Goal: Task Accomplishment & Management: Complete application form

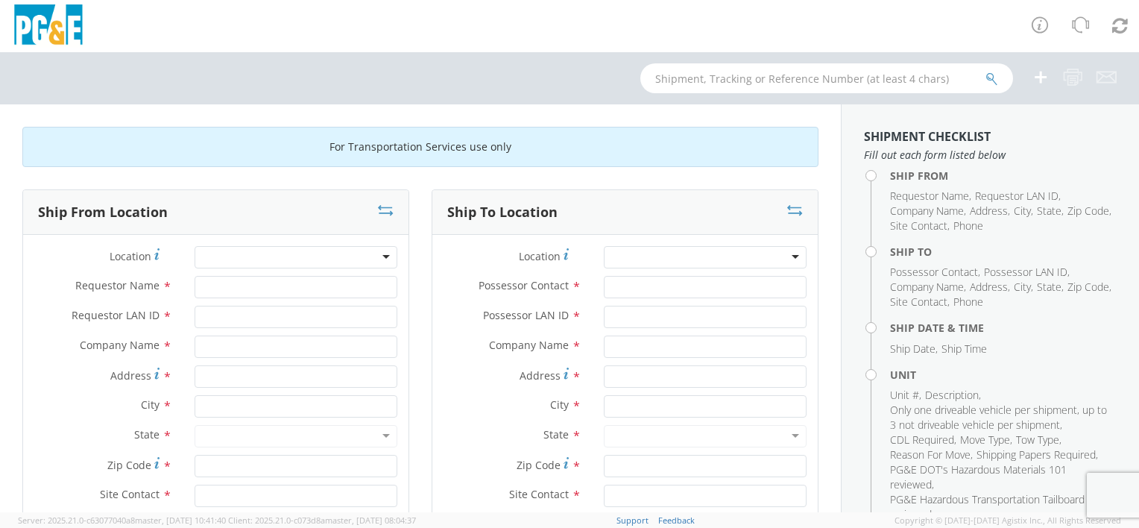
click at [266, 255] on div at bounding box center [296, 257] width 203 height 22
type input "[PERSON_NAME]"
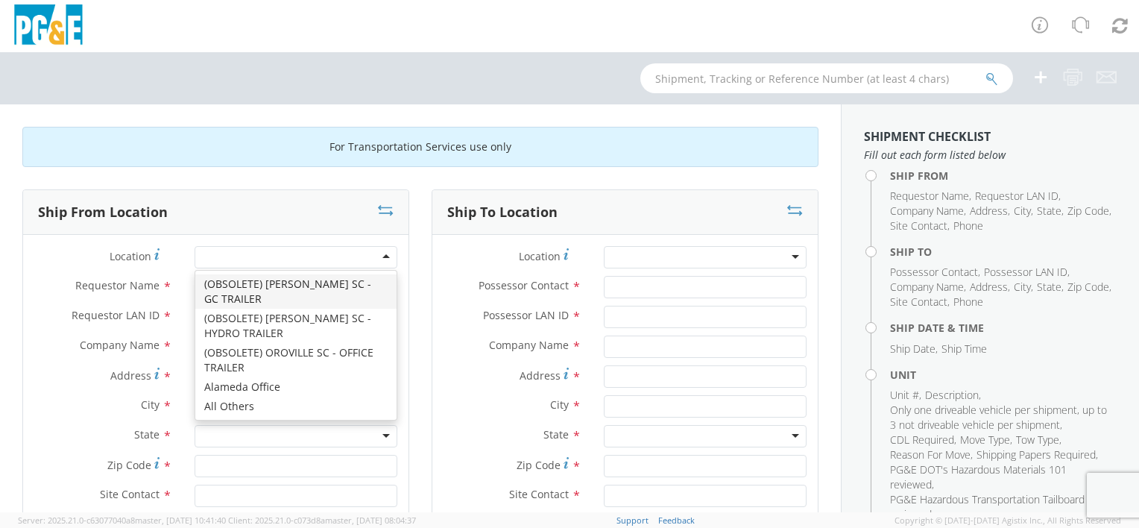
click at [266, 255] on div at bounding box center [296, 257] width 203 height 22
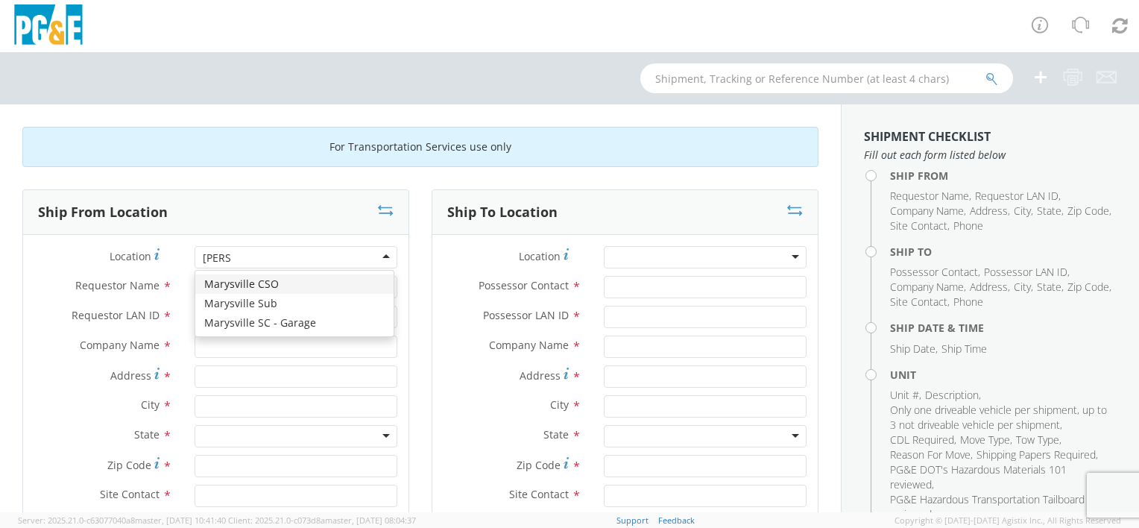
type input "marys"
type input "PG&E"
type input "[STREET_ADDRESS]"
type input "[GEOGRAPHIC_DATA]"
type input "95901"
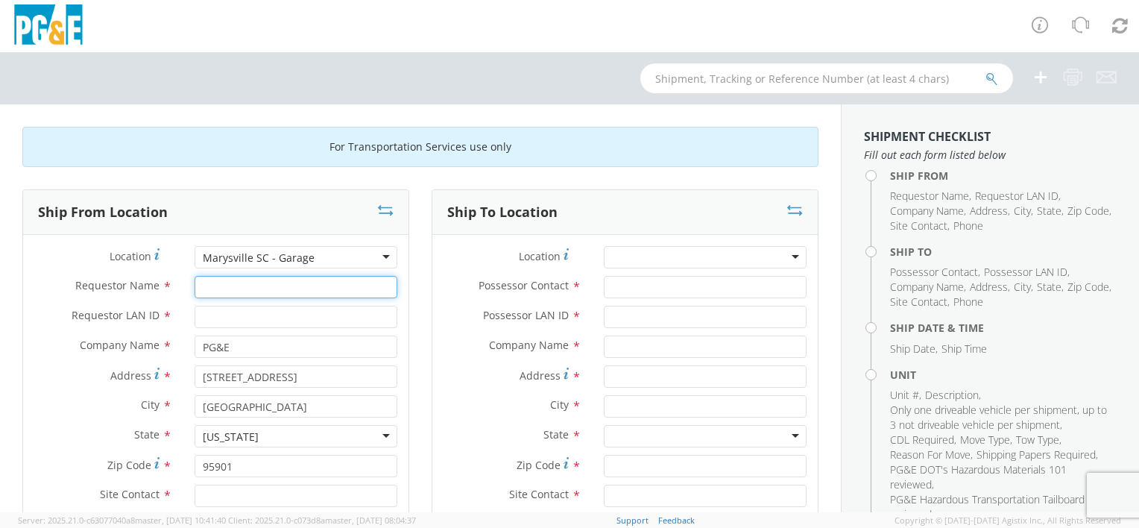
click at [216, 291] on input "Requestor Name *" at bounding box center [296, 287] width 203 height 22
type input "[PERSON_NAME]"
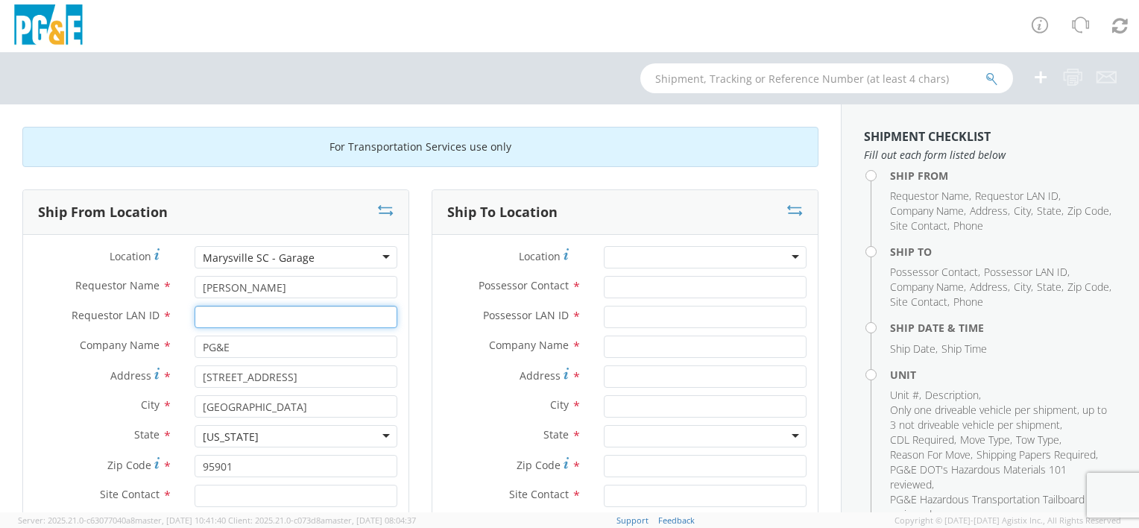
click at [224, 321] on input "Requestor LAN ID *" at bounding box center [296, 317] width 203 height 22
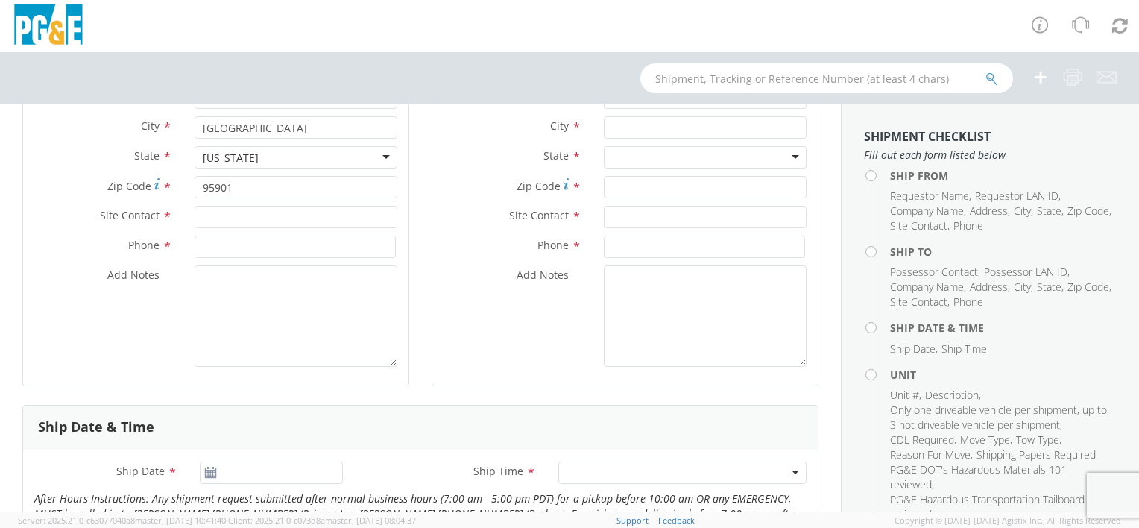
scroll to position [298, 0]
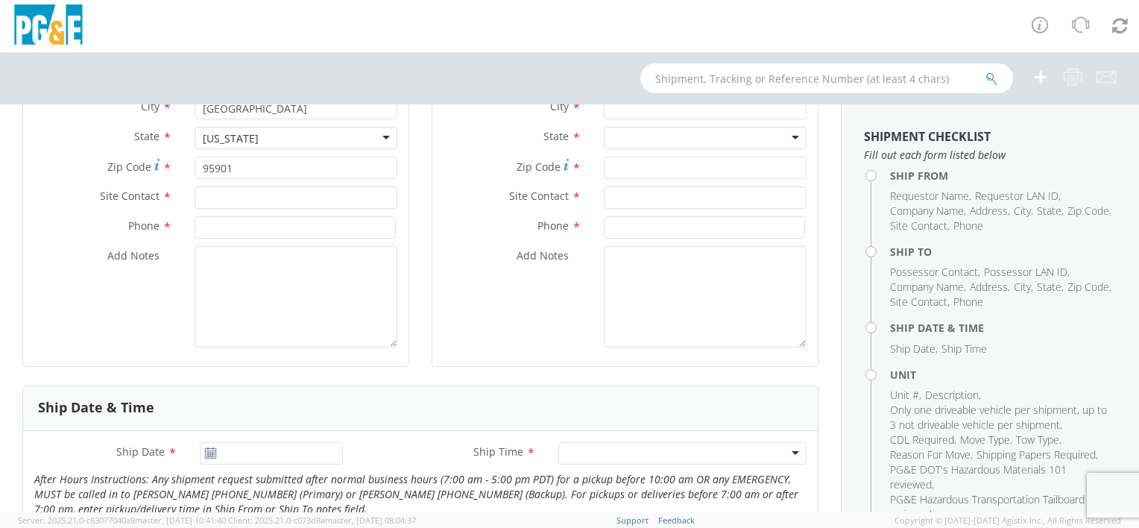
type input "WWH6"
click at [224, 202] on input "text" at bounding box center [296, 197] width 203 height 22
type input "BILL OR [PERSON_NAME]"
click at [230, 230] on input at bounding box center [295, 227] width 201 height 22
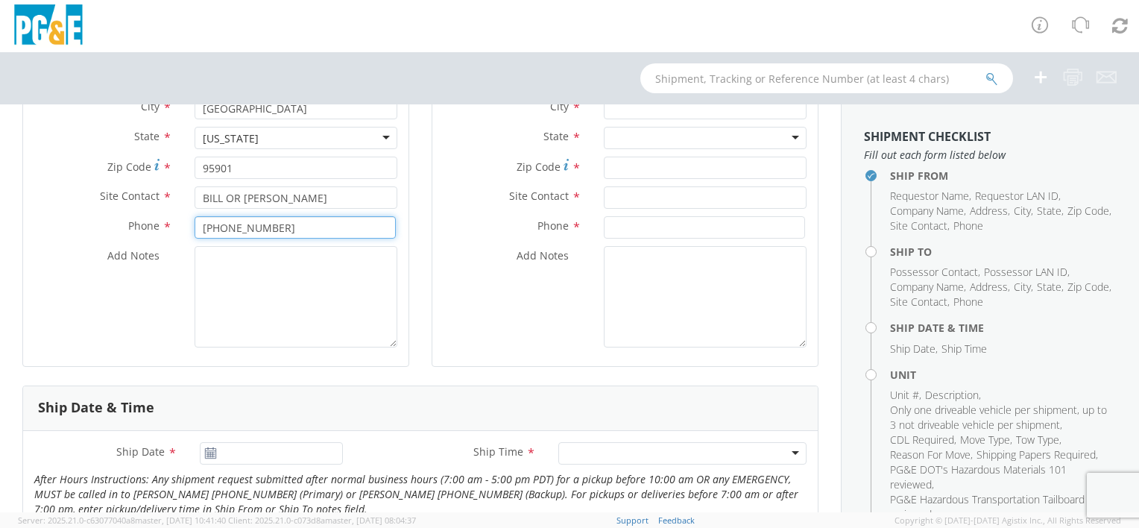
type input "[PHONE_NUMBER]"
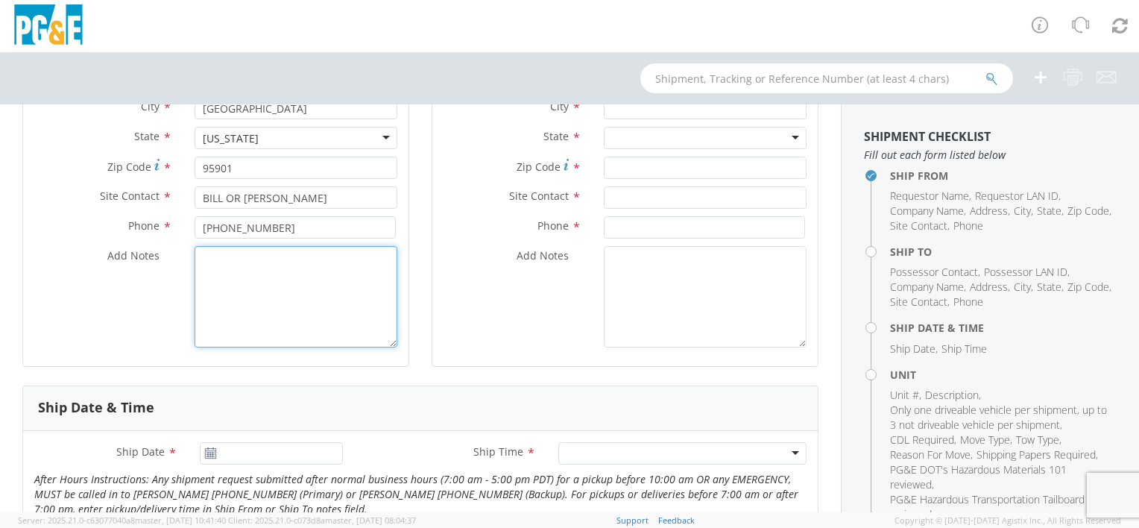
click at [239, 265] on textarea "Add Notes *" at bounding box center [296, 296] width 203 height 101
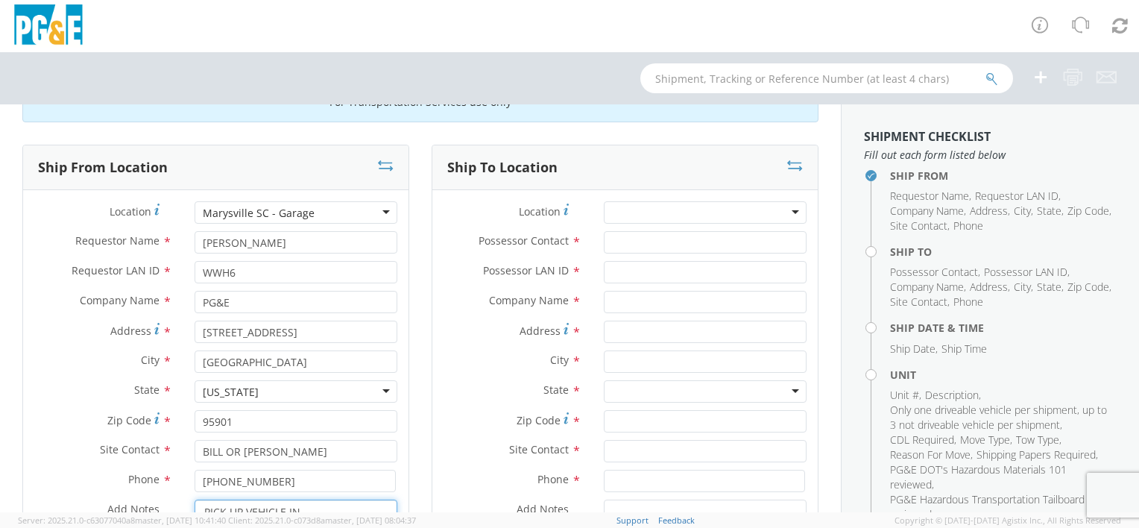
scroll to position [0, 0]
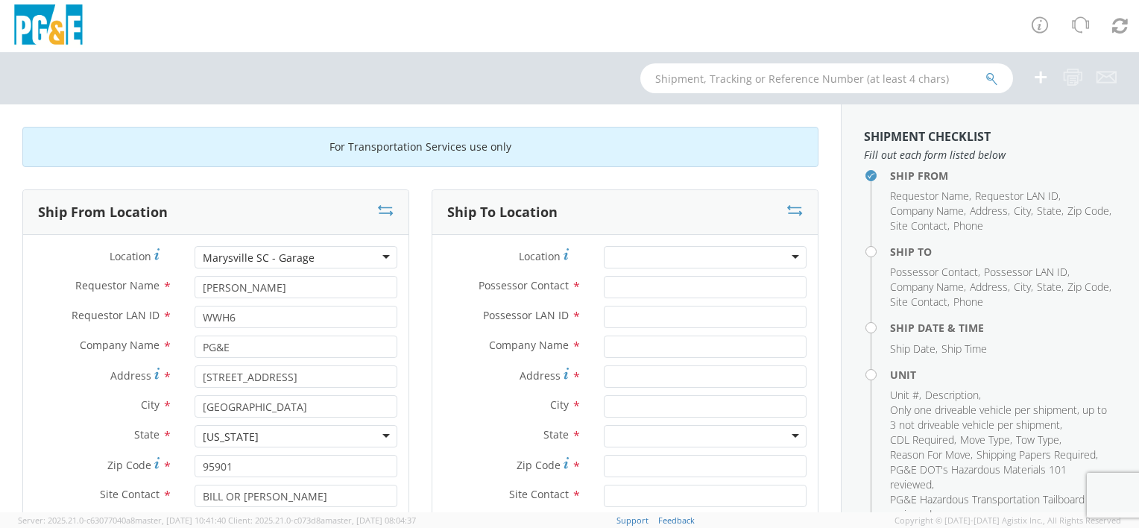
type textarea "PICK UP VEHICLE IN [GEOGRAPHIC_DATA] DELIVER TO [GEOGRAPHIC_DATA]"
click at [699, 260] on div at bounding box center [705, 257] width 203 height 22
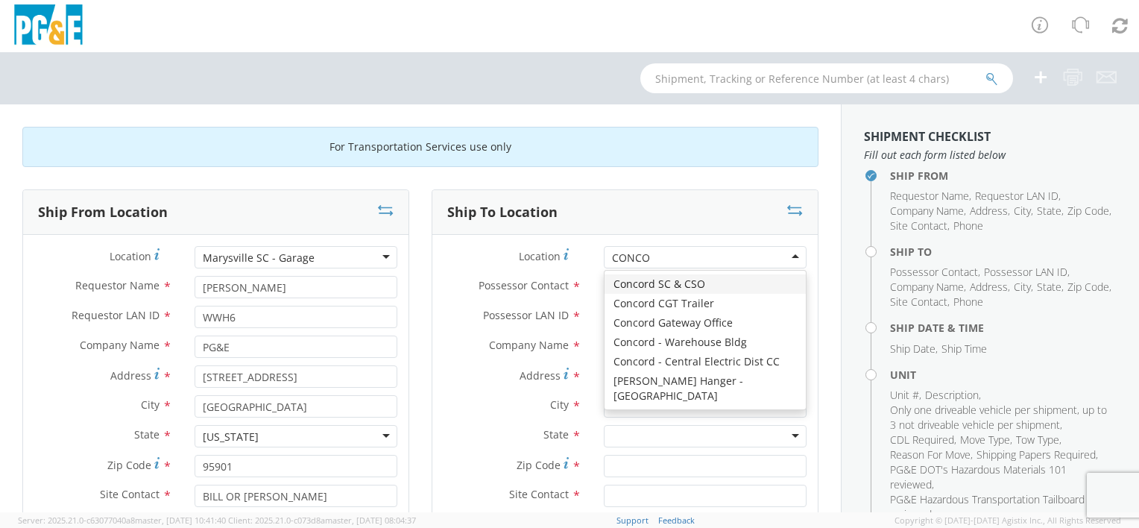
type input "CONCOR"
type input "PG&E"
type input "[STREET_ADDRESS]"
type input "CONCORD"
type input "94518"
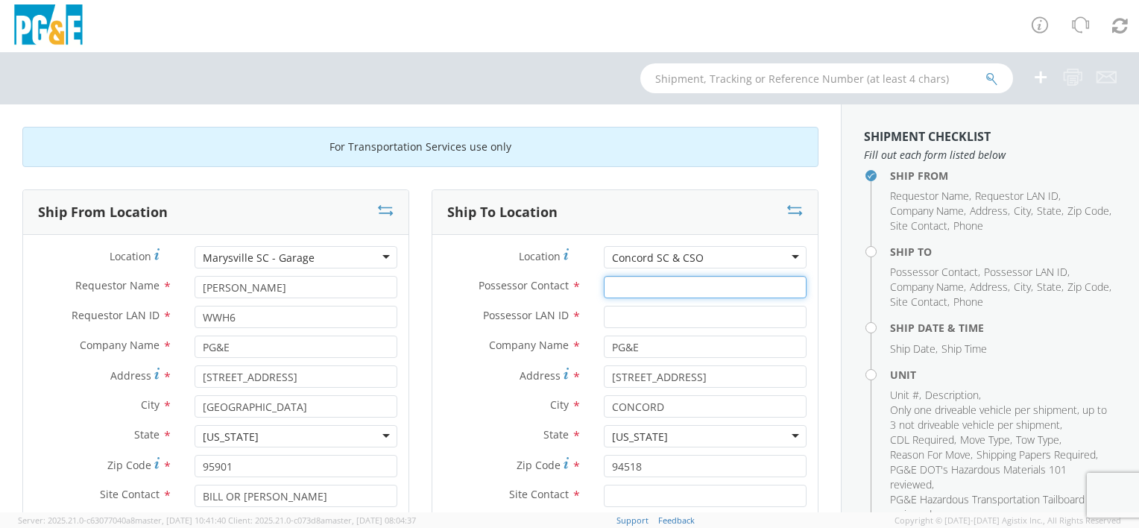
click at [617, 289] on input "Possessor Contact *" at bounding box center [705, 287] width 203 height 22
type input "[PERSON_NAME]"
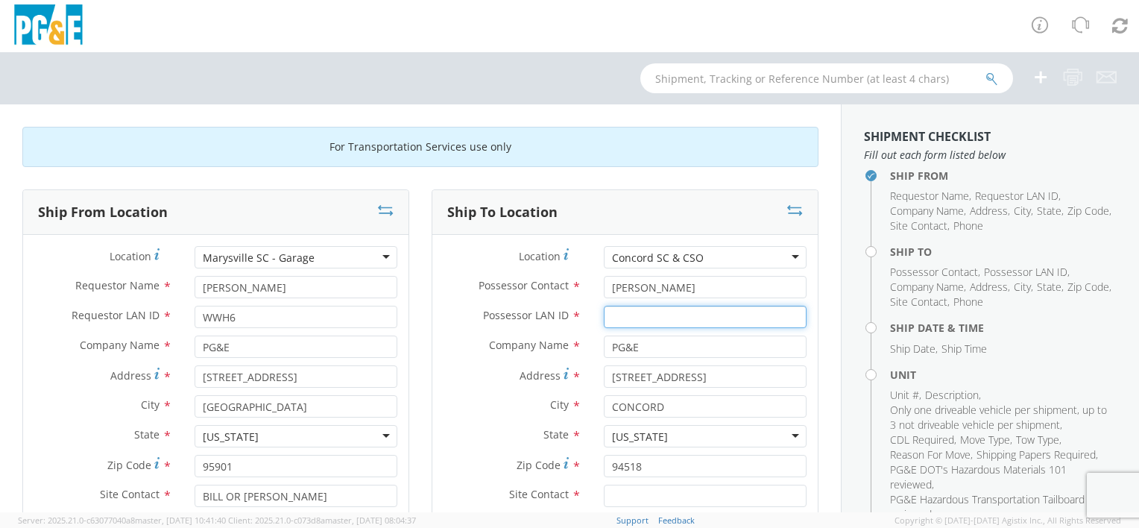
click at [627, 324] on input "Possessor LAN ID *" at bounding box center [705, 317] width 203 height 22
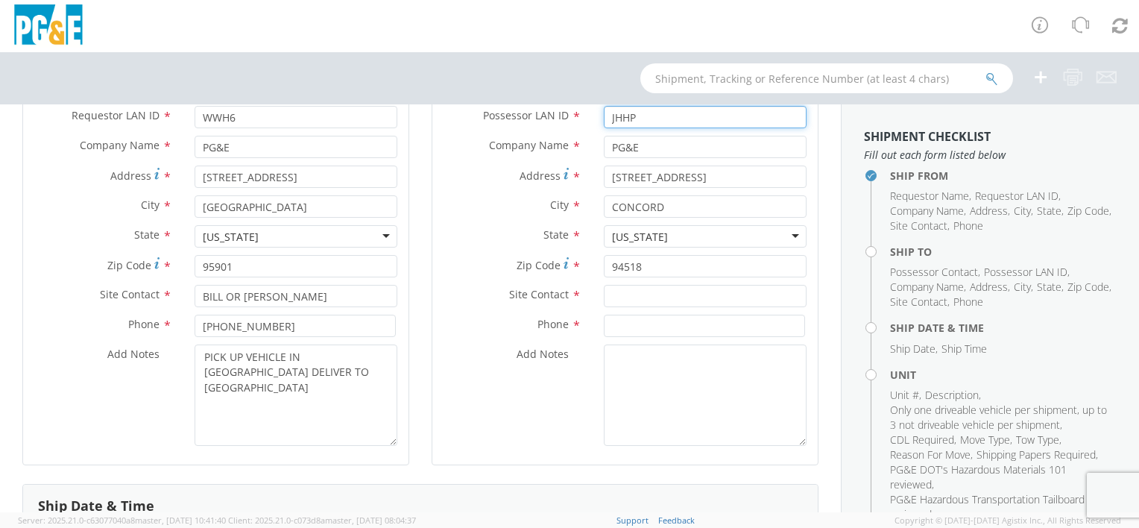
scroll to position [224, 0]
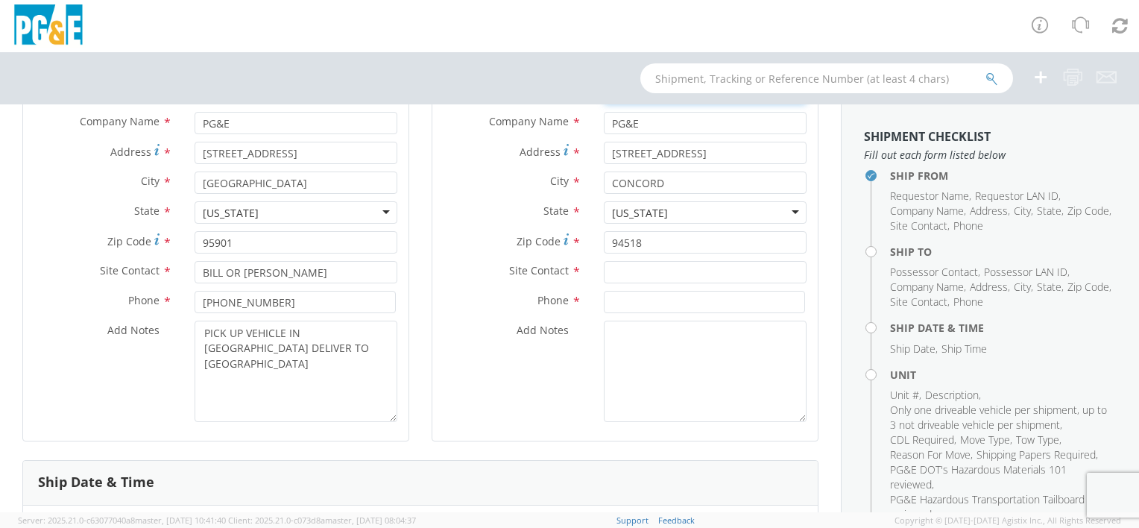
type input "JHHP"
click at [620, 274] on input "text" at bounding box center [705, 272] width 203 height 22
type input "[PERSON_NAME]"
click at [611, 304] on input at bounding box center [704, 302] width 201 height 22
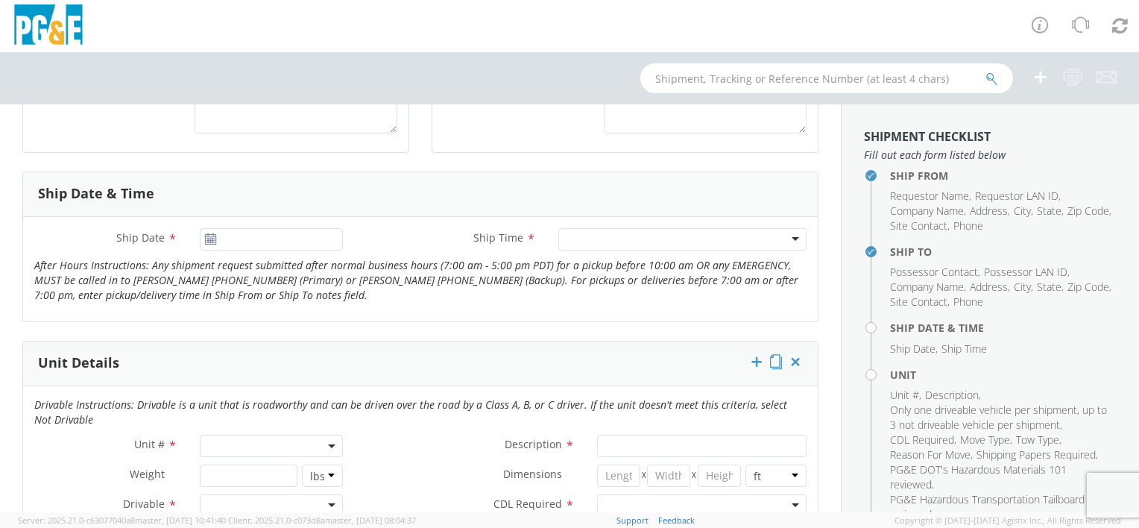
scroll to position [522, 0]
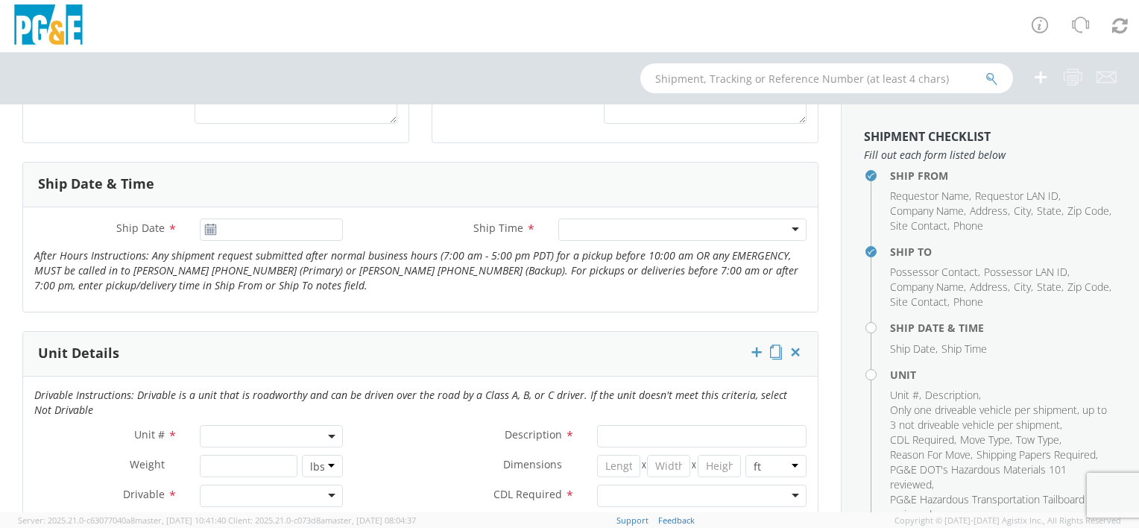
type input "[PHONE_NUMBER]"
click at [235, 233] on input "[DATE]" at bounding box center [271, 229] width 143 height 22
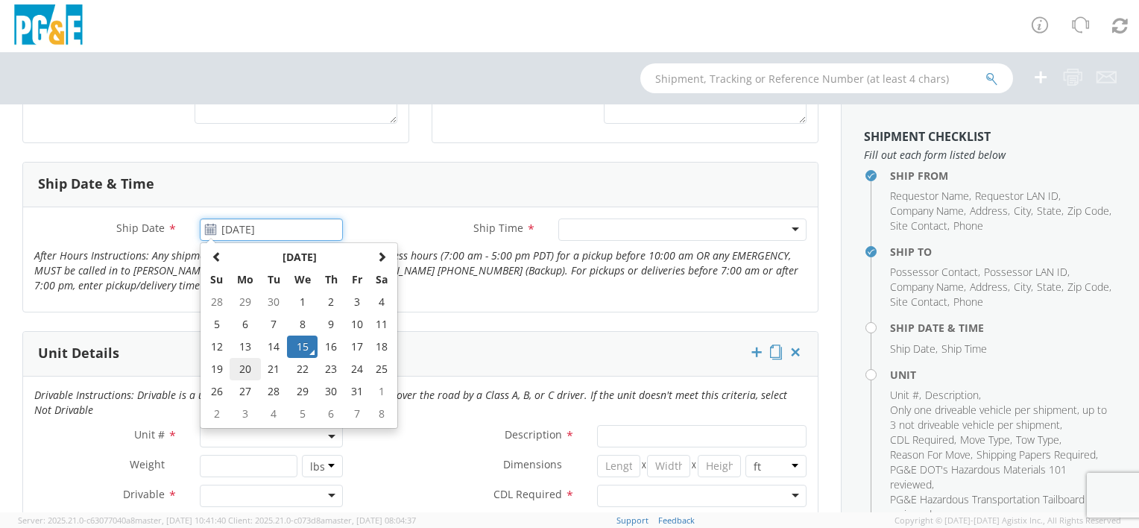
click at [242, 365] on td "20" at bounding box center [245, 369] width 31 height 22
type input "[DATE]"
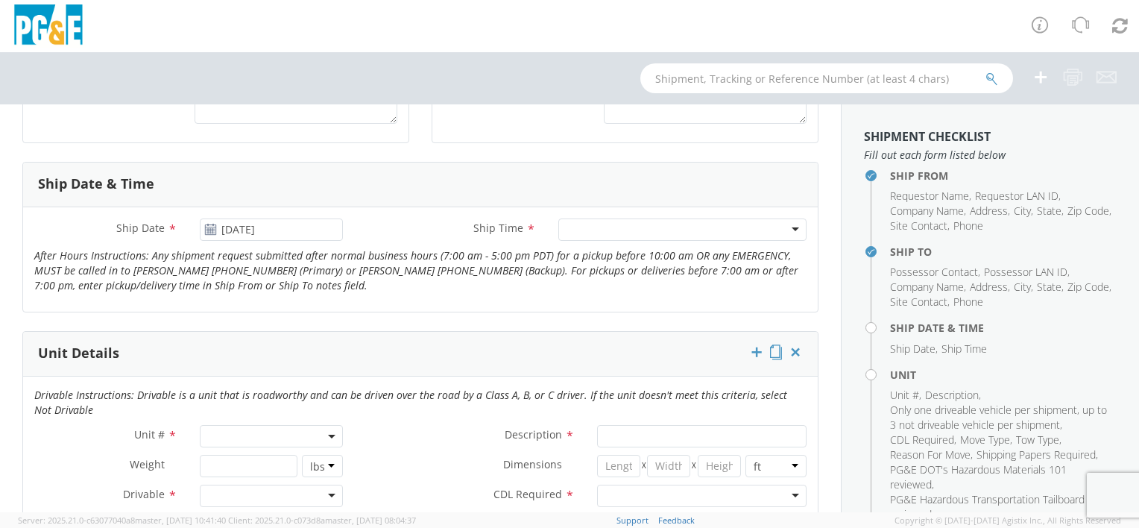
click at [628, 233] on div at bounding box center [683, 229] width 248 height 22
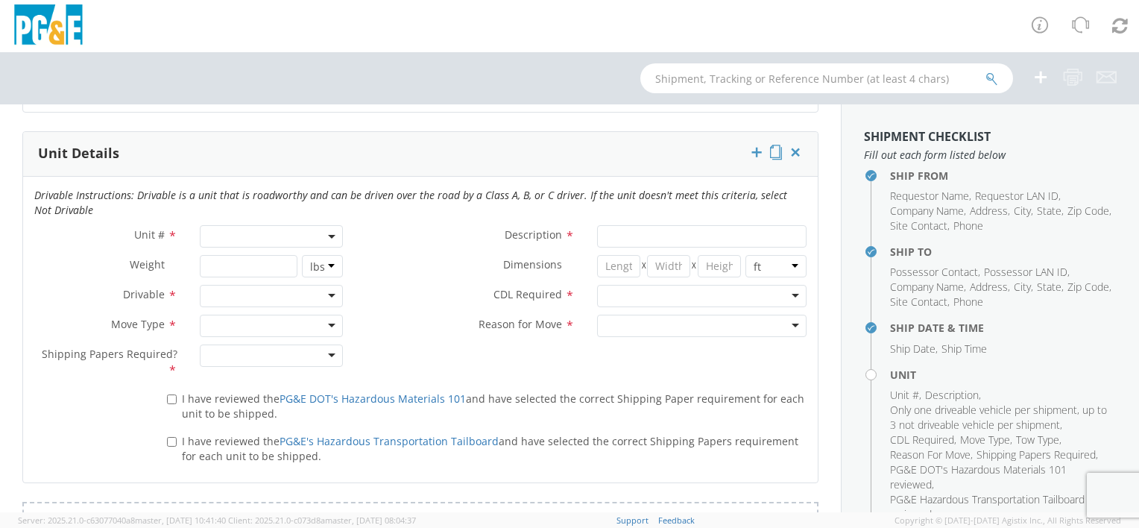
scroll to position [746, 0]
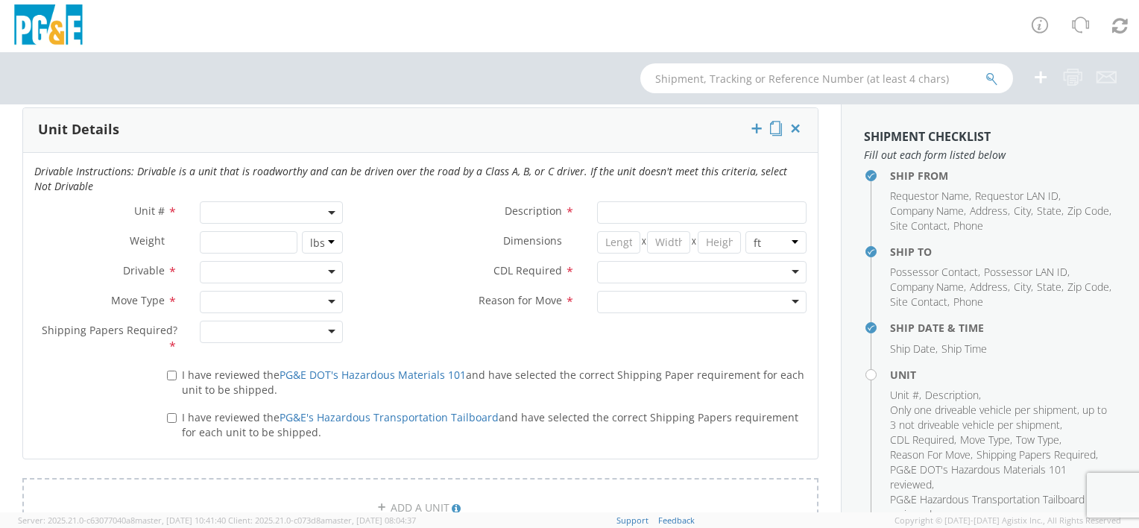
click at [304, 219] on span at bounding box center [271, 212] width 143 height 22
click at [232, 238] on input "search" at bounding box center [270, 237] width 133 height 22
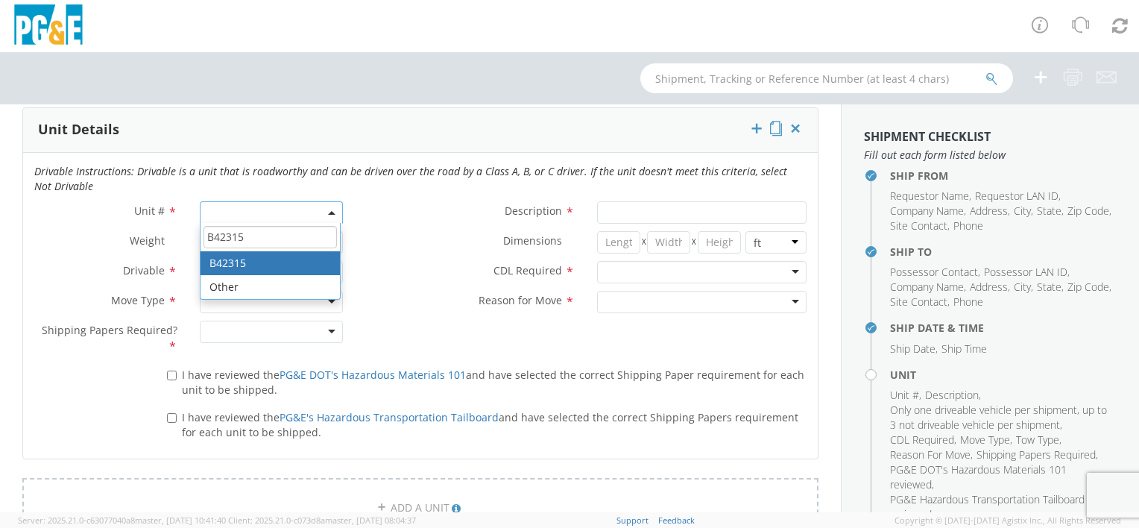
type input "B42315"
type input "PICKUP; 3/4T 4X2"
type input "6800"
select select "B42315"
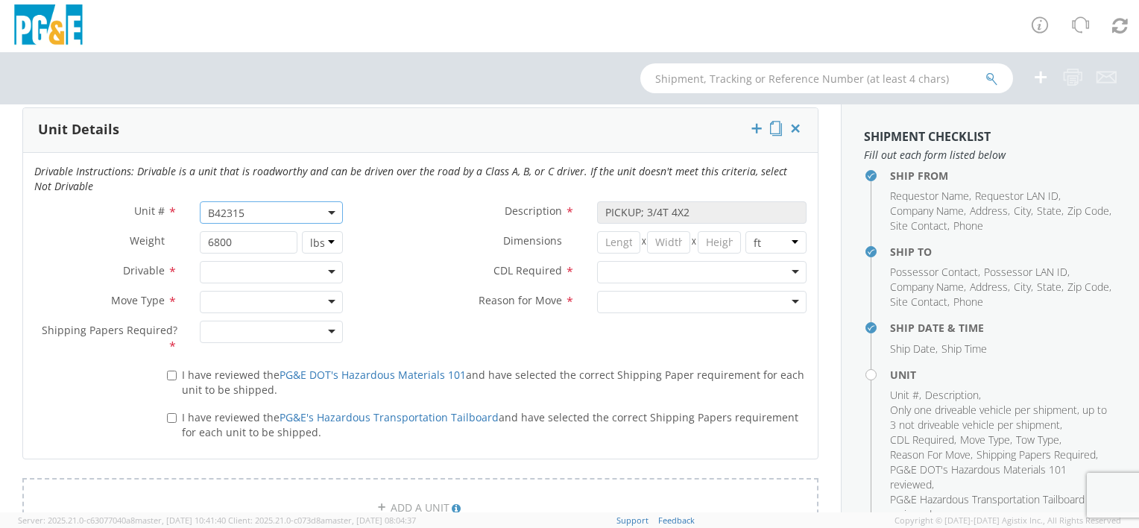
click at [233, 265] on div at bounding box center [271, 272] width 143 height 22
click at [236, 301] on div at bounding box center [271, 302] width 143 height 22
click at [253, 329] on div at bounding box center [271, 332] width 143 height 22
click at [169, 368] on label "I have reviewed the PG&E DOT's Hazardous Materials 101 and have selected the co…" at bounding box center [487, 381] width 640 height 32
click at [169, 371] on input "I have reviewed the PG&E DOT's Hazardous Materials 101 and have selected the co…" at bounding box center [172, 376] width 10 height 10
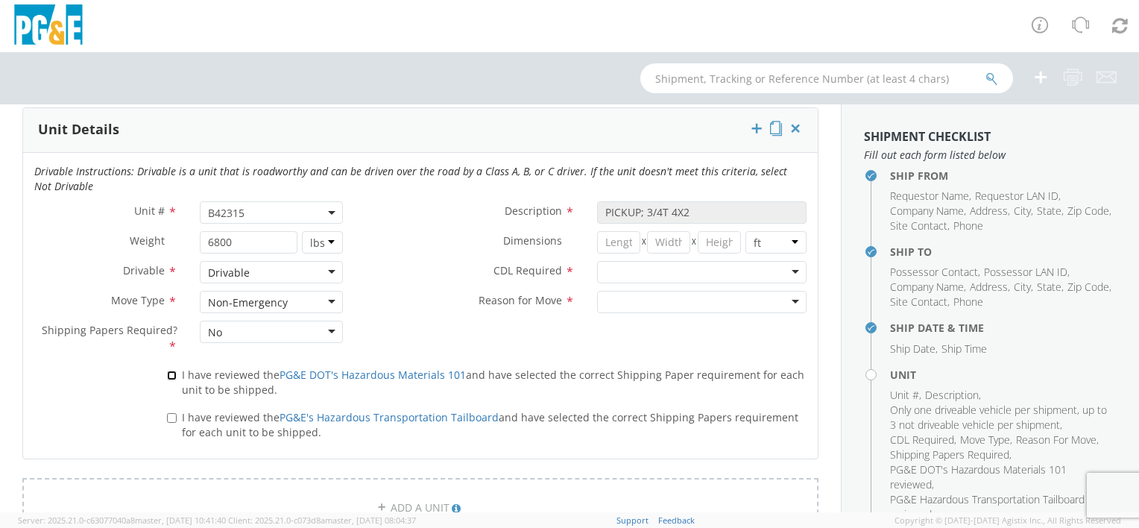
checkbox input "true"
click at [169, 414] on input "I have reviewed the PG&E's Hazardous Transportation Tailboard and have selected…" at bounding box center [172, 418] width 10 height 10
checkbox input "true"
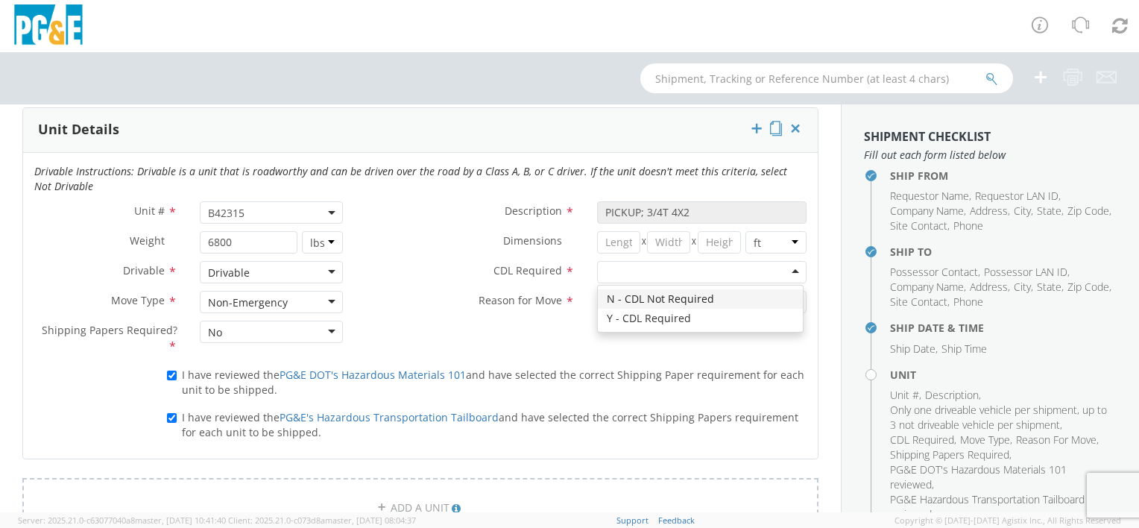
click at [638, 274] on div at bounding box center [702, 272] width 210 height 22
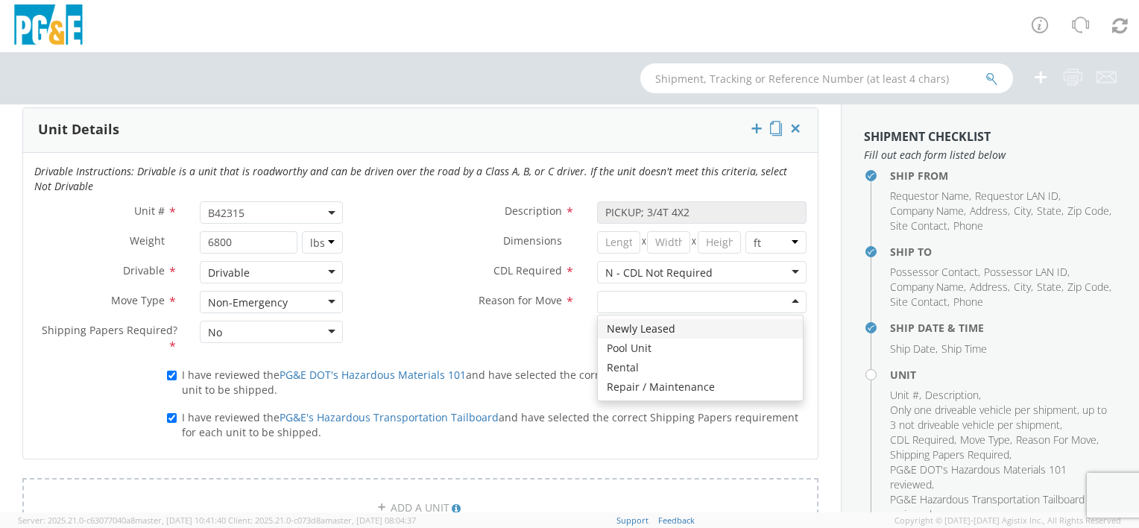
click at [632, 304] on div at bounding box center [702, 302] width 210 height 22
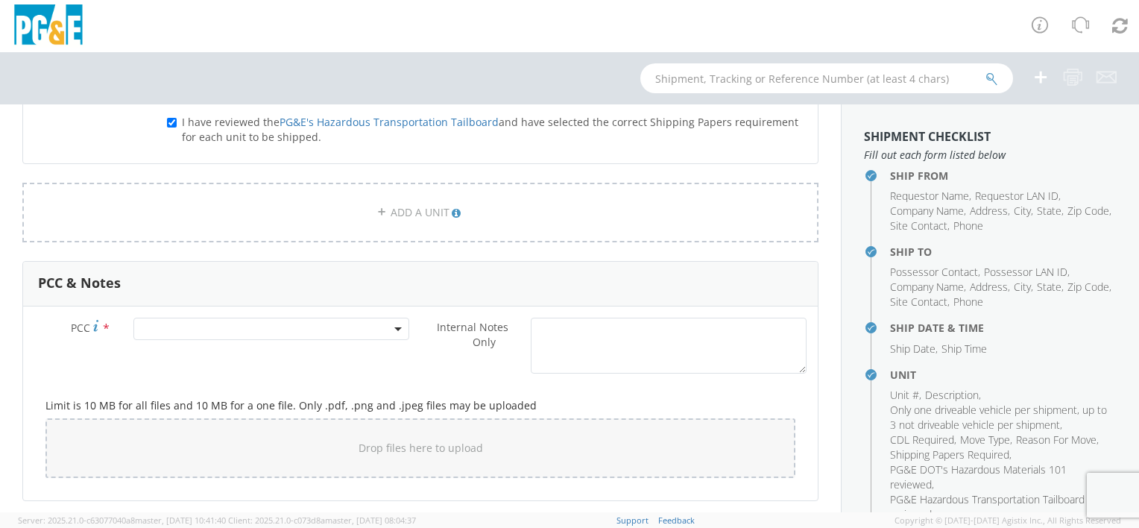
scroll to position [1044, 0]
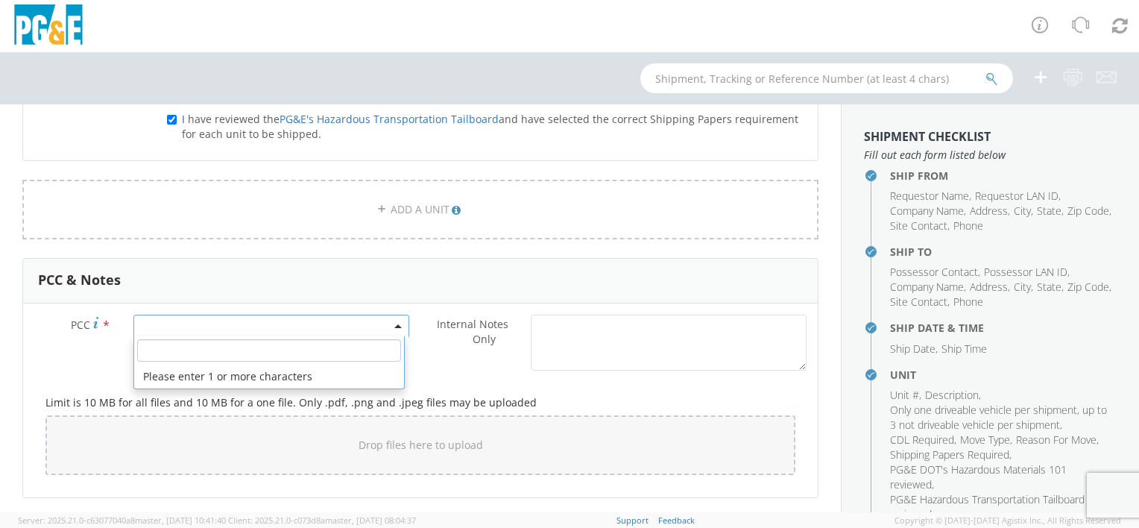
click at [174, 322] on span at bounding box center [271, 326] width 276 height 22
click at [170, 350] on input "number" at bounding box center [269, 350] width 264 height 22
click at [155, 348] on input "number" at bounding box center [269, 350] width 264 height 22
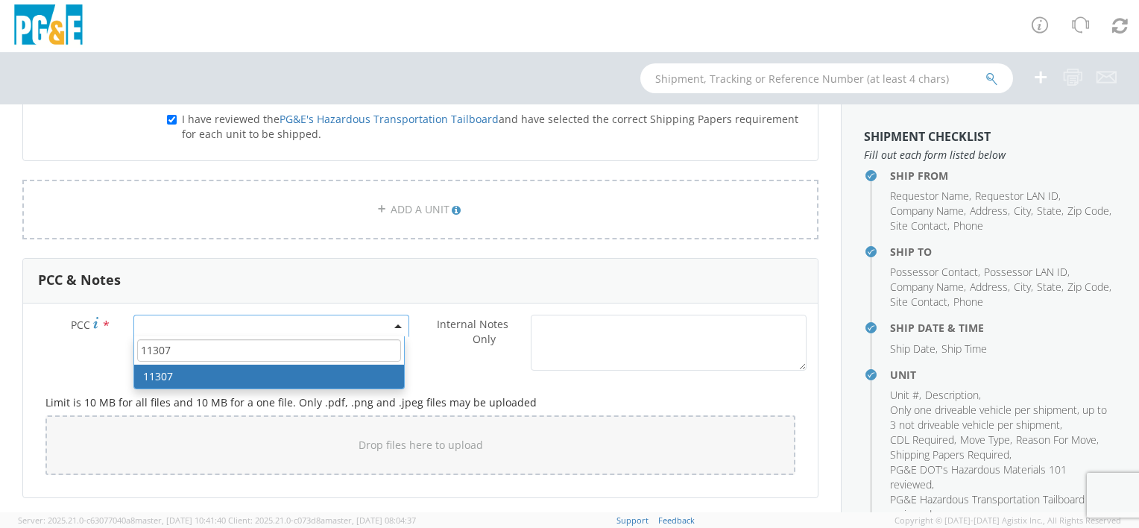
type input "11307"
select select "11307"
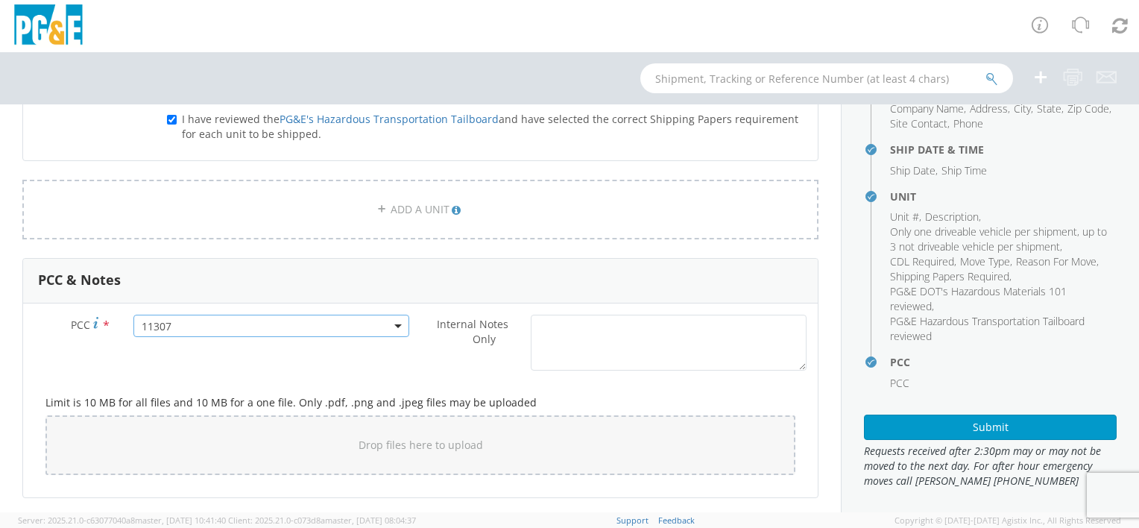
scroll to position [183, 0]
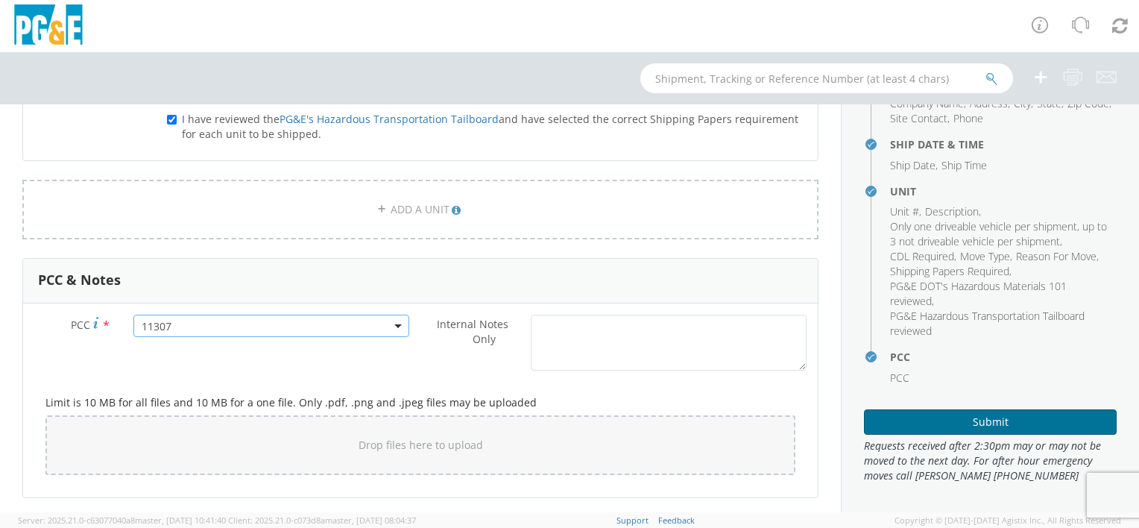
click at [942, 420] on button "Submit" at bounding box center [990, 421] width 253 height 25
